Goal: Task Accomplishment & Management: Complete application form

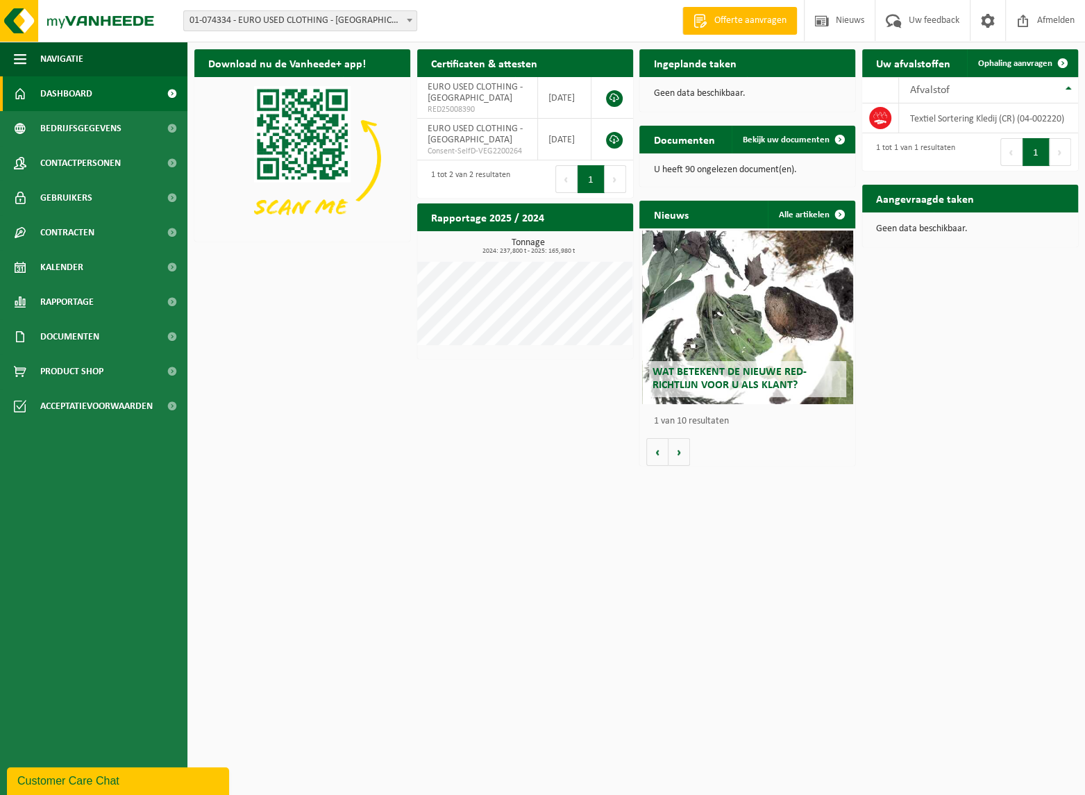
click at [524, 413] on div "Download nu de Vanheede+ app! Verberg Certificaten & attesten Bekijk uw certifi…" at bounding box center [636, 257] width 891 height 431
click at [93, 264] on link "Kalender" at bounding box center [94, 267] width 188 height 35
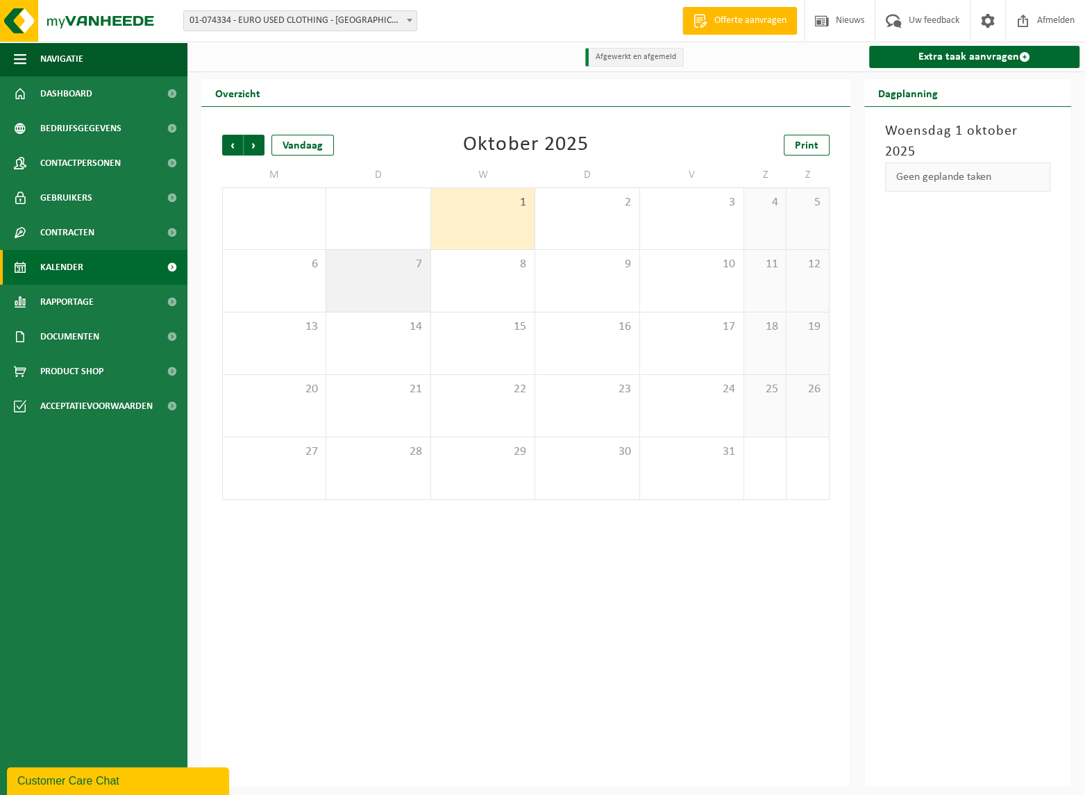
click at [374, 301] on div "7" at bounding box center [377, 281] width 103 height 62
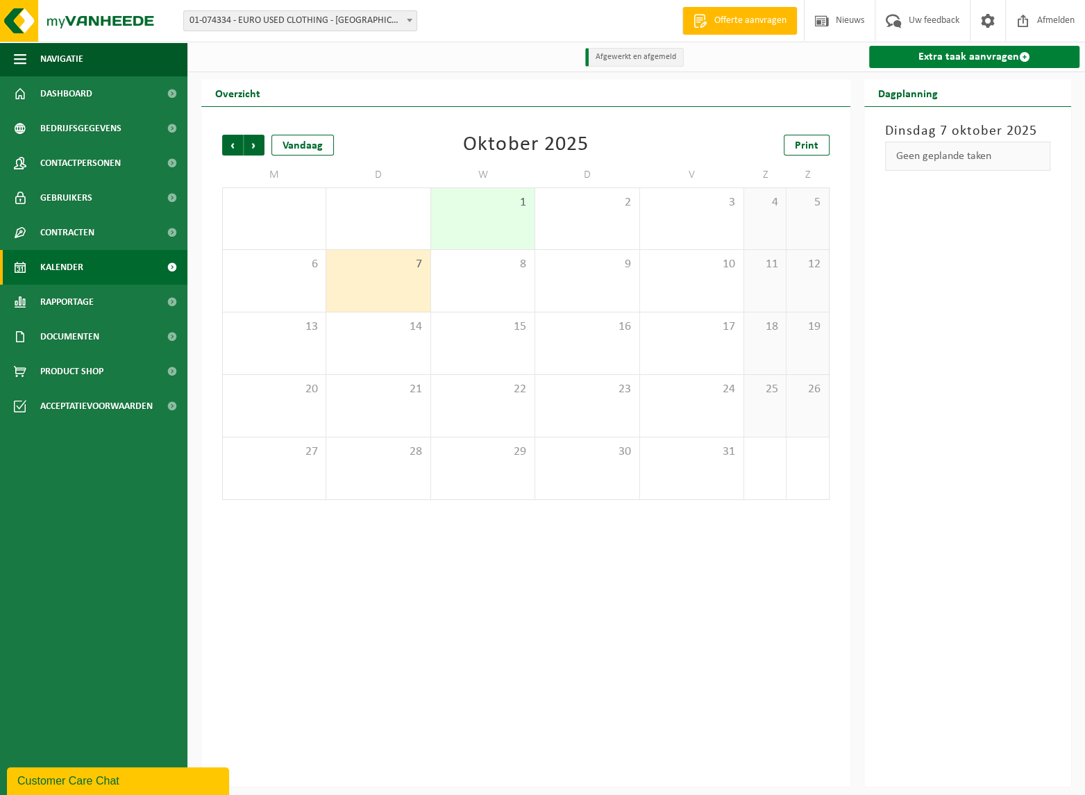
click at [914, 58] on link "Extra taak aanvragen" at bounding box center [974, 57] width 210 height 22
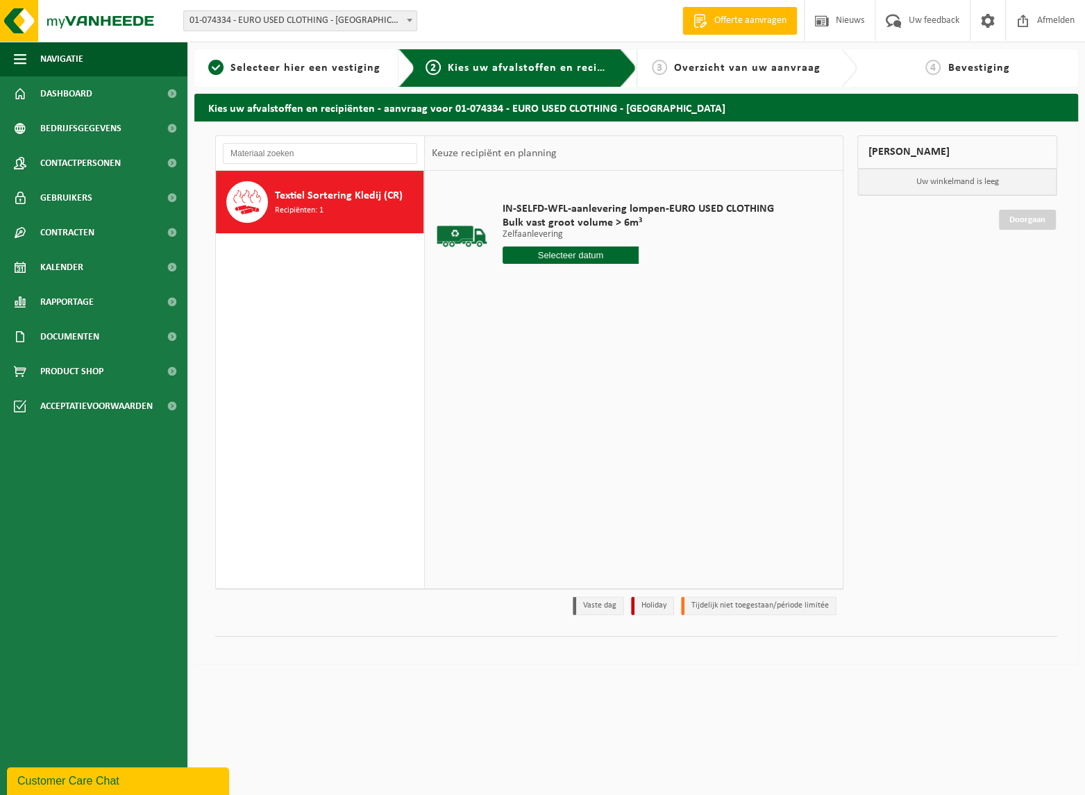
click at [536, 253] on input "text" at bounding box center [571, 255] width 136 height 17
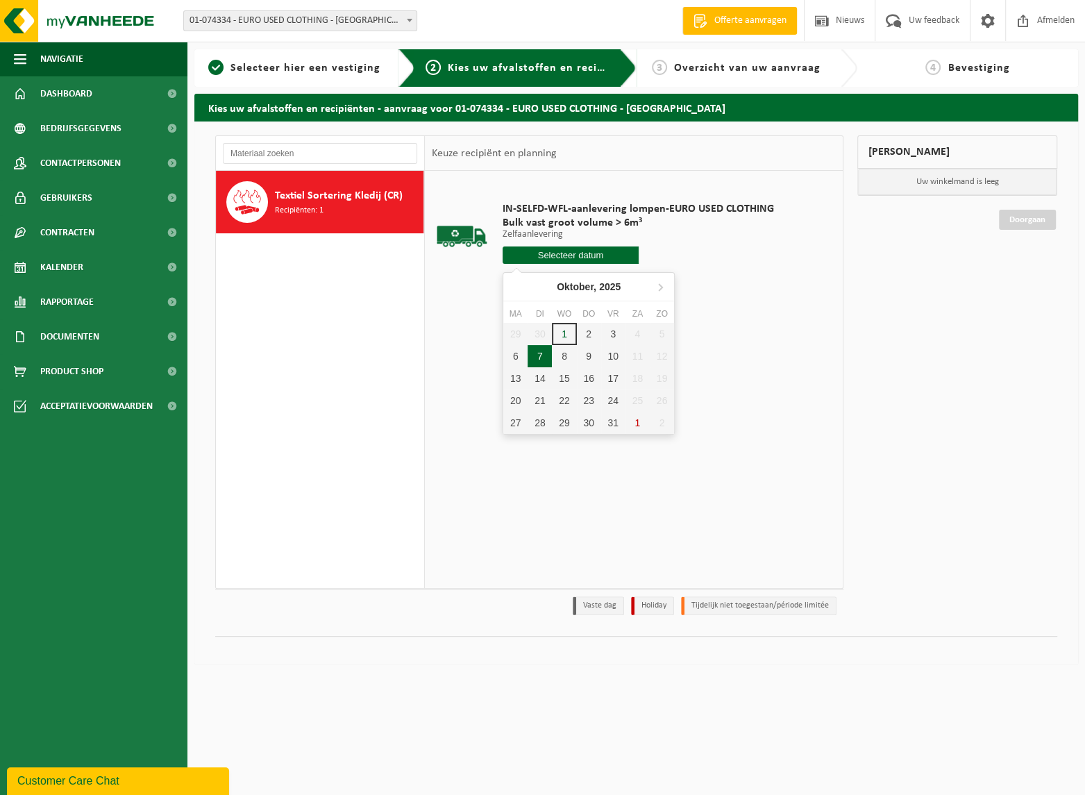
click at [540, 353] on div "7" at bounding box center [540, 356] width 24 height 22
type input "Van 2025-10-07"
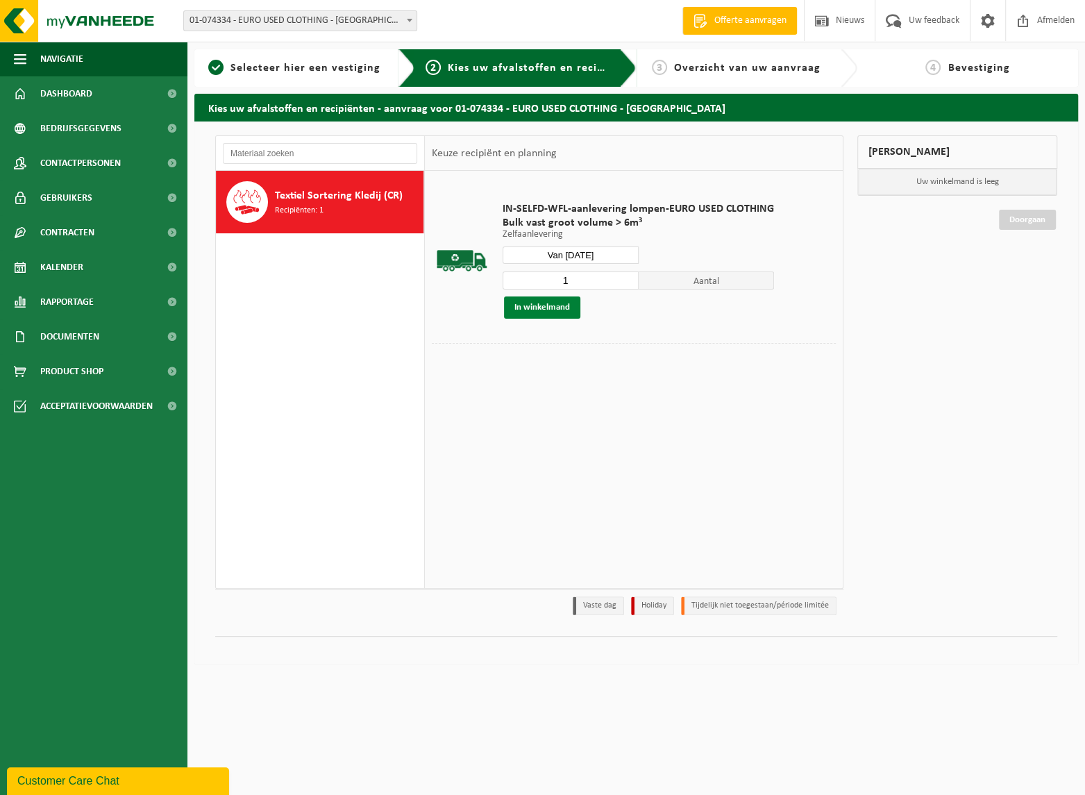
click at [545, 302] on button "In winkelmand" at bounding box center [542, 308] width 76 height 22
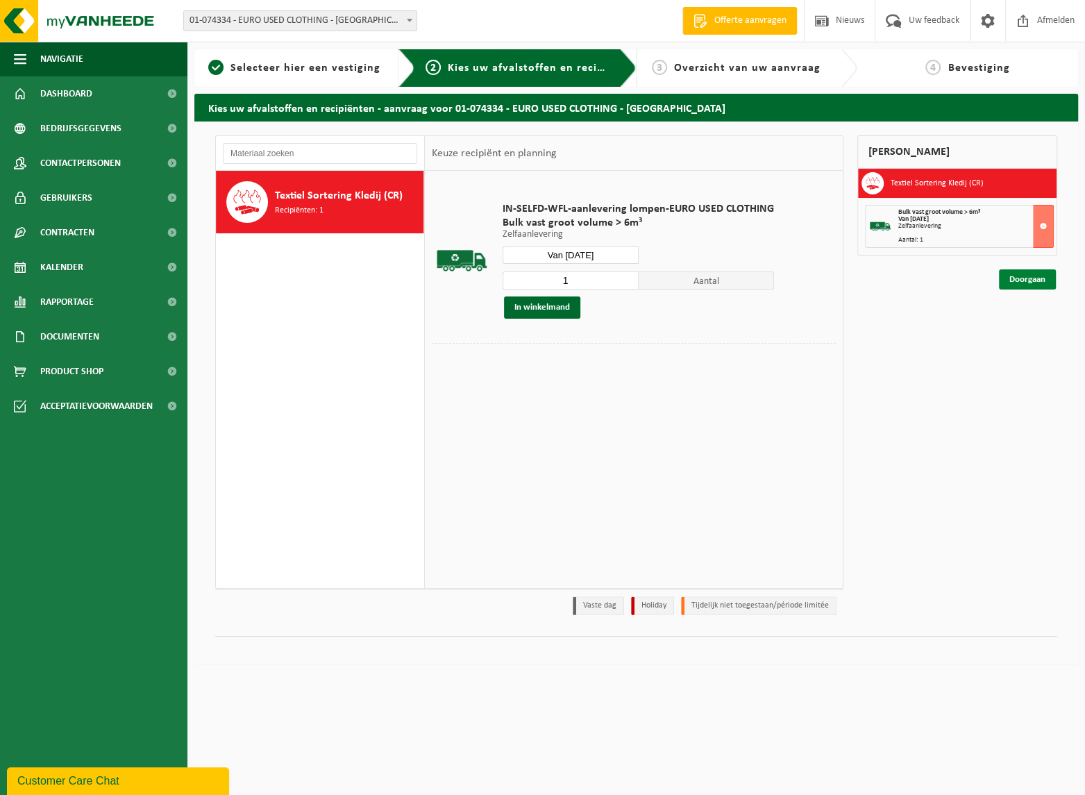
click at [1022, 277] on link "Doorgaan" at bounding box center [1027, 279] width 57 height 20
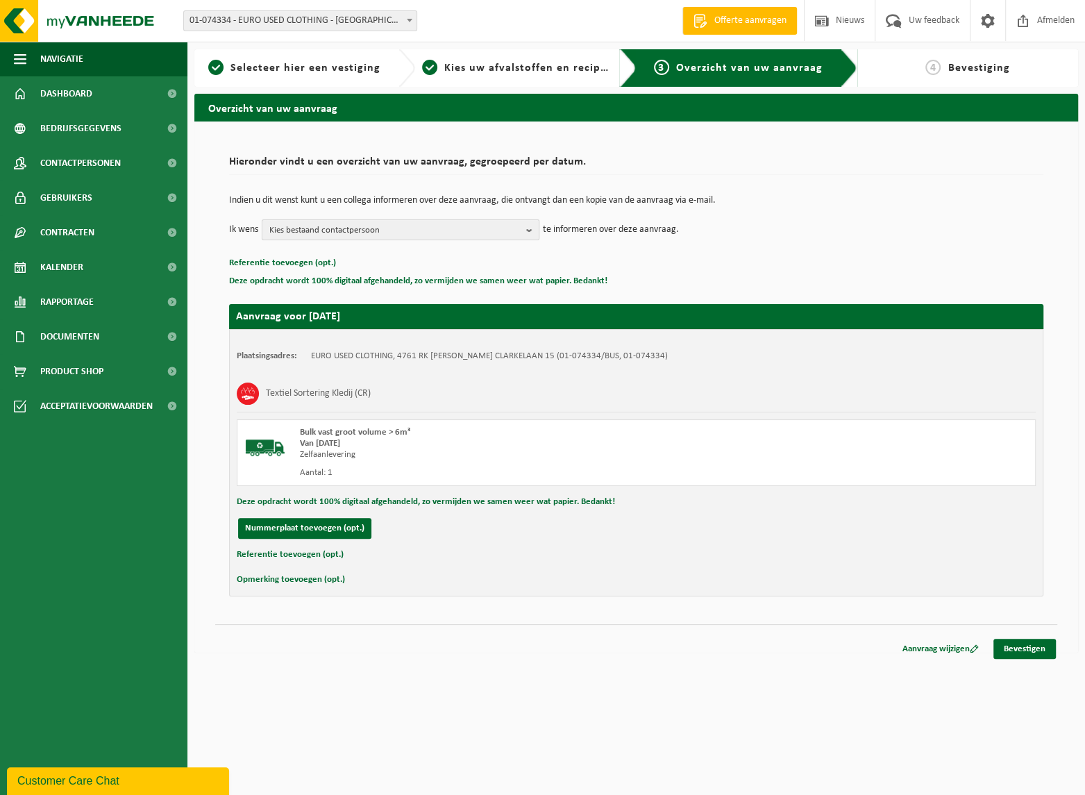
click at [368, 234] on span "Kies bestaand contactpersoon" at bounding box center [394, 230] width 251 height 21
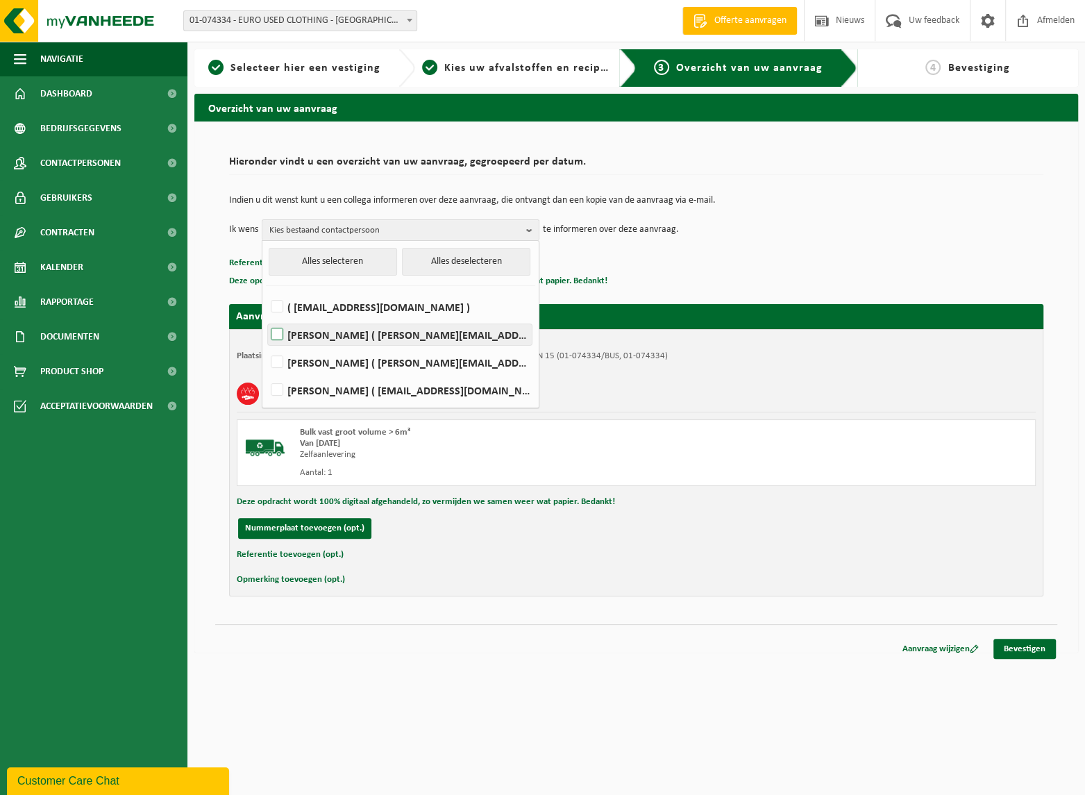
click at [326, 340] on label "Bert Bossant ( bert@vuylsteketransport.be )" at bounding box center [400, 334] width 264 height 21
click at [266, 317] on input "Bert Bossant ( bert@vuylsteketransport.be )" at bounding box center [265, 317] width 1 height 1
checkbox input "true"
click at [305, 303] on label "( info@eurousedclothing.nl )" at bounding box center [400, 307] width 264 height 21
click at [266, 290] on input "( info@eurousedclothing.nl )" at bounding box center [265, 289] width 1 height 1
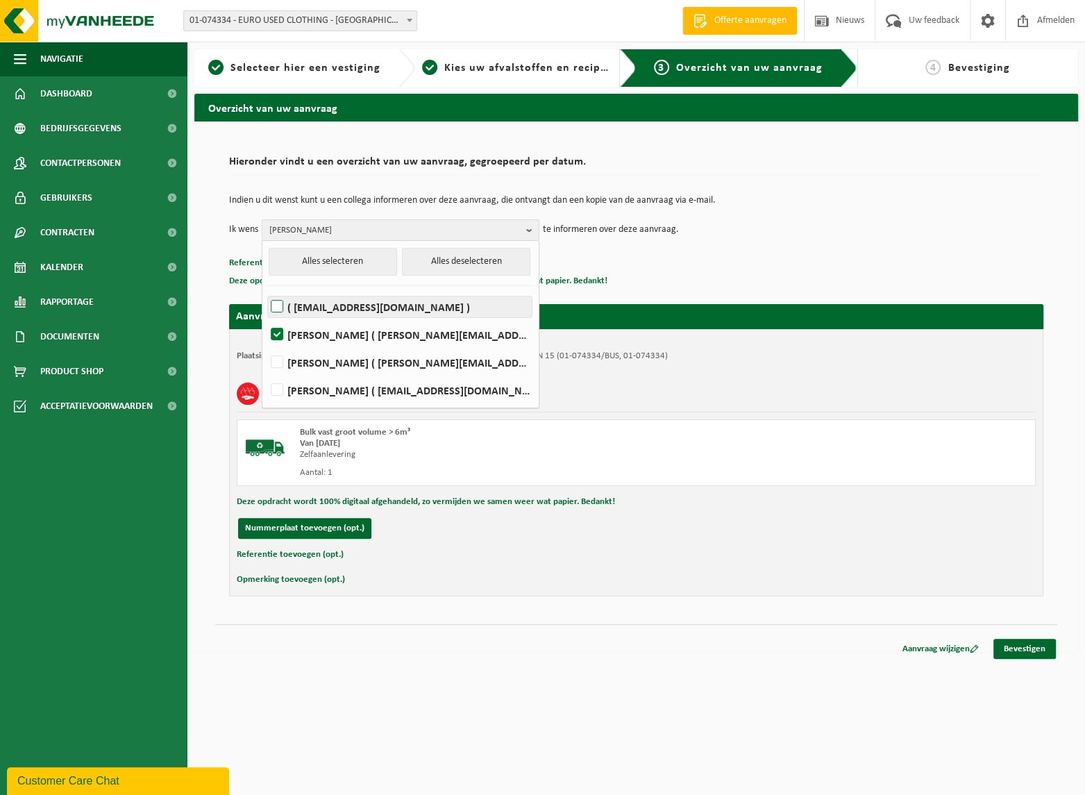
checkbox input "true"
click at [285, 388] on label "WOUTER LEMIERE ( wouter@vuylsteketransport.be )" at bounding box center [400, 390] width 264 height 21
click at [266, 373] on input "WOUTER LEMIERE ( wouter@vuylsteketransport.be )" at bounding box center [265, 372] width 1 height 1
checkbox input "true"
click at [708, 558] on div "Referentie toevoegen (opt.)" at bounding box center [636, 555] width 799 height 18
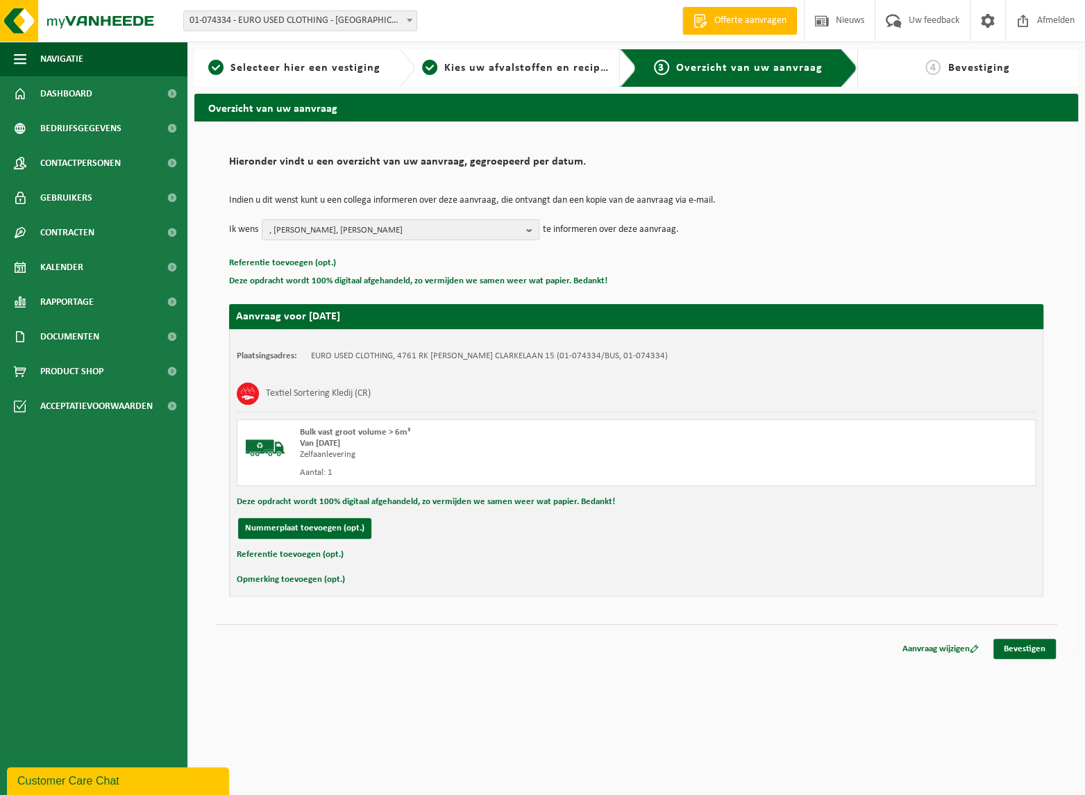
click at [267, 578] on button "Opmerking toevoegen (opt.)" at bounding box center [291, 580] width 108 height 18
click at [361, 580] on input "text" at bounding box center [663, 581] width 717 height 21
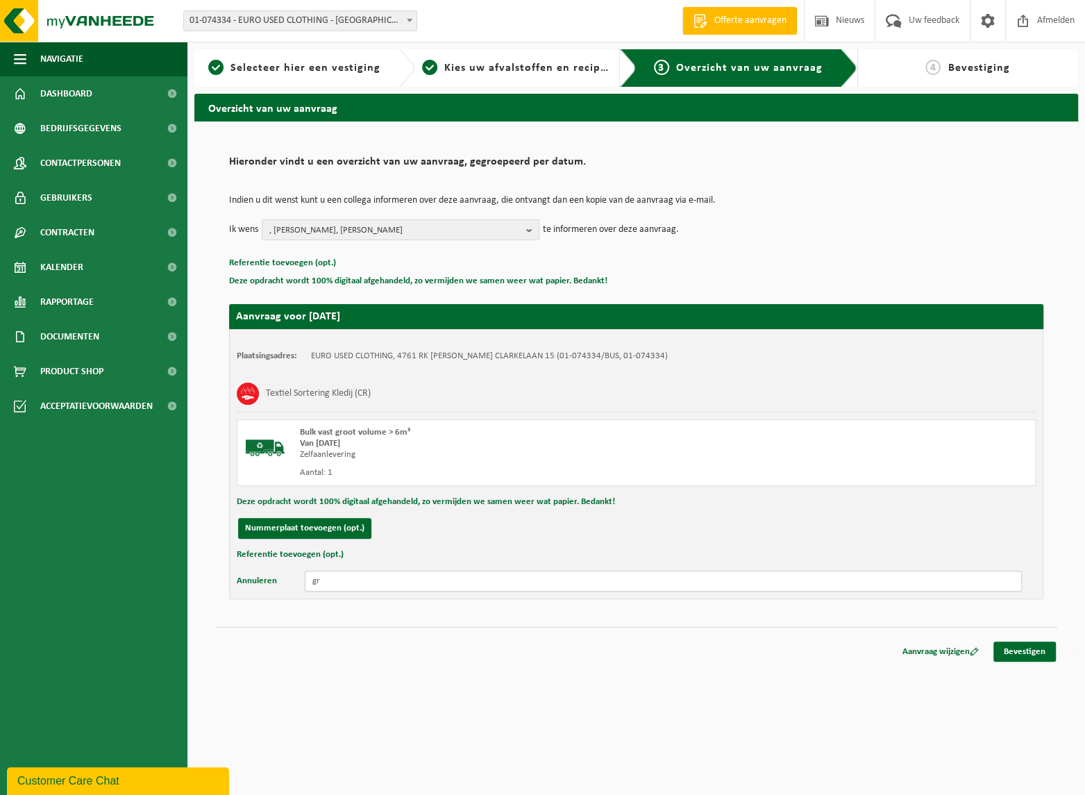
type input "g"
click at [1021, 658] on link "Bevestigen" at bounding box center [1025, 652] width 63 height 20
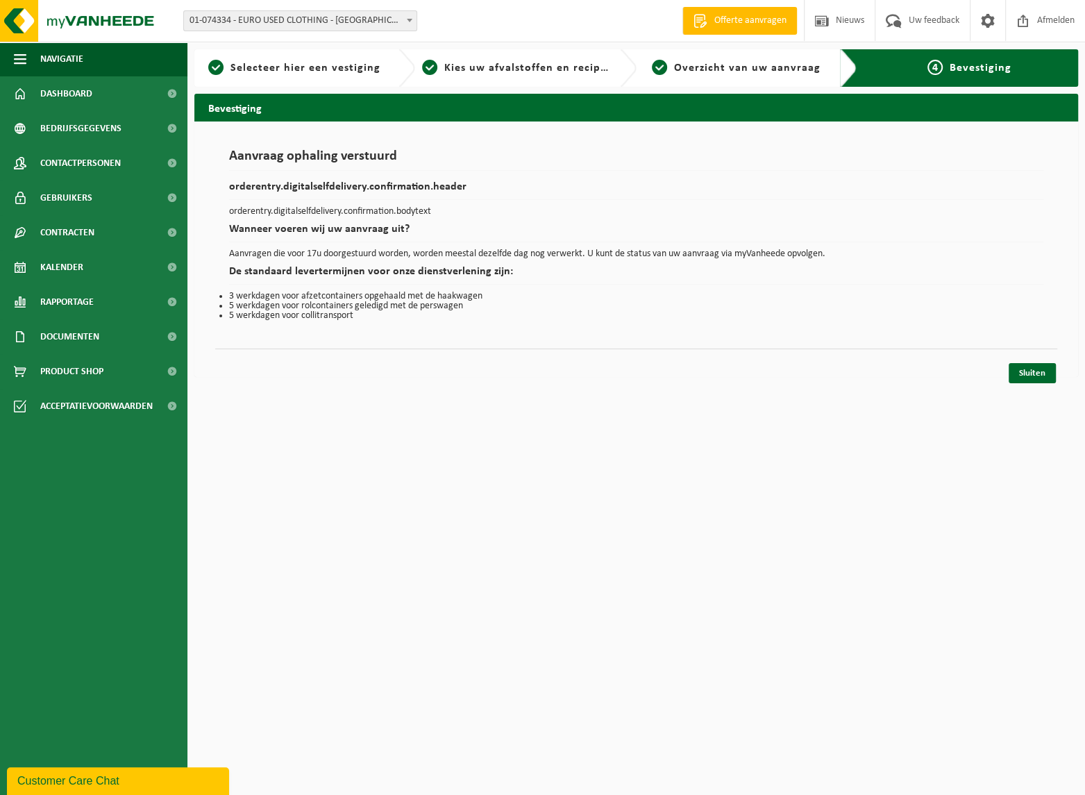
drag, startPoint x: 885, startPoint y: 537, endPoint x: 933, endPoint y: 478, distance: 75.1
click at [887, 535] on html "Vestiging: 01-074334 - EURO USED CLOTHING - ZEVENBERGEN 01-074334 - EURO USED C…" at bounding box center [542, 397] width 1085 height 795
click at [1034, 372] on link "Sluiten" at bounding box center [1032, 373] width 47 height 20
